Goal: Information Seeking & Learning: Learn about a topic

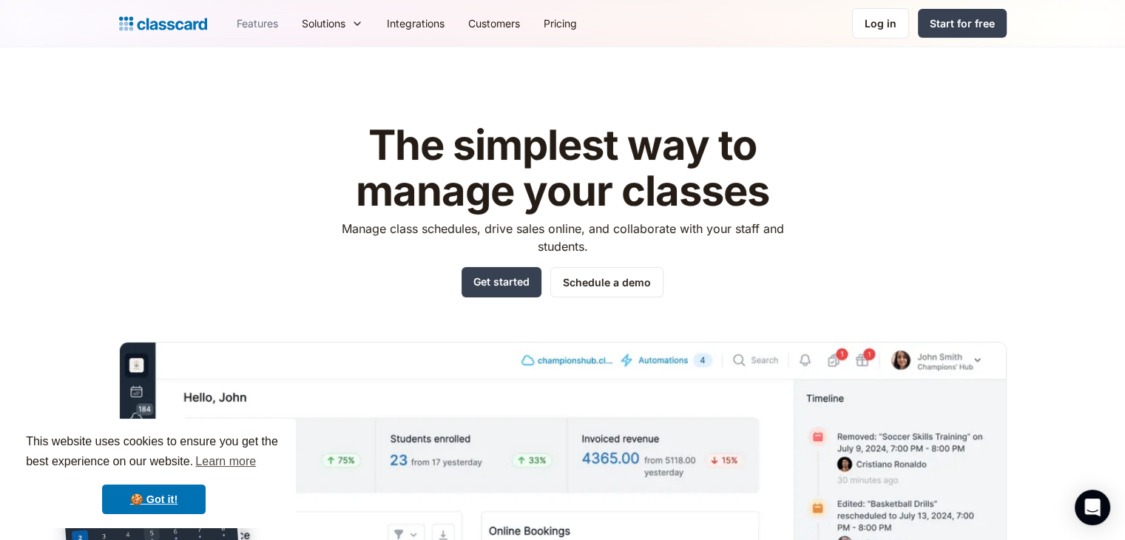
click at [269, 21] on link "Features" at bounding box center [257, 23] width 65 height 33
